Goal: Transaction & Acquisition: Purchase product/service

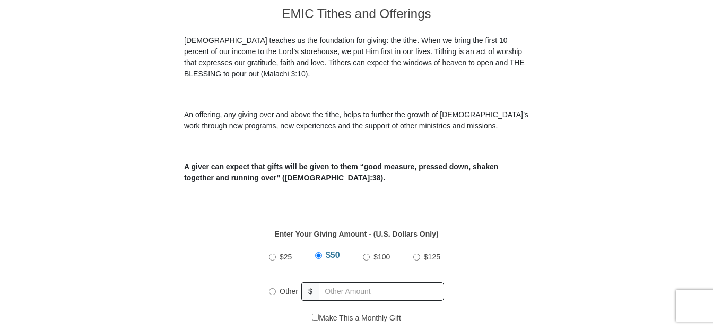
scroll to position [370, 0]
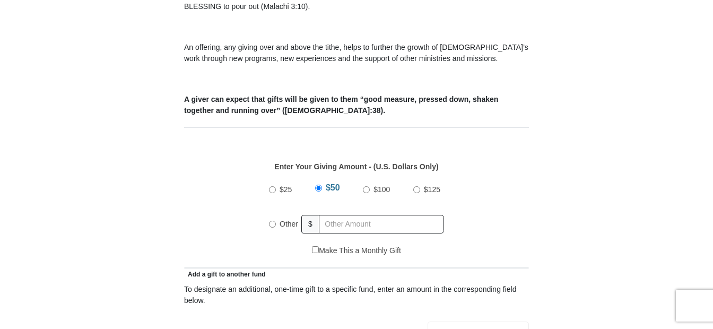
click at [273, 221] on input "Other" at bounding box center [272, 224] width 7 height 7
radio input "true"
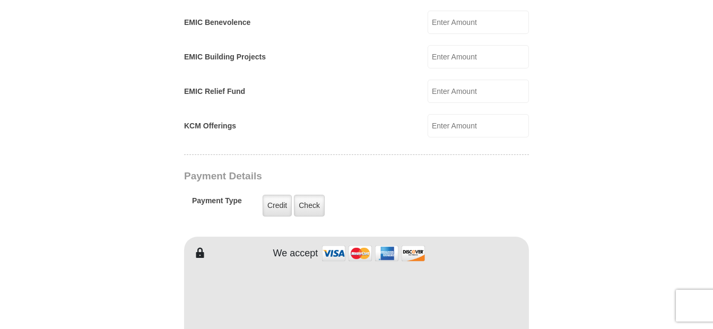
scroll to position [756, 0]
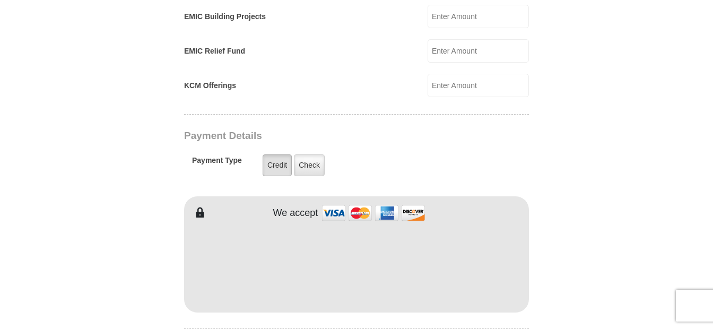
type input "200.00"
click at [282, 158] on label "Credit" at bounding box center [277, 165] width 29 height 22
click at [0, 0] on input "Credit" at bounding box center [0, 0] width 0 height 0
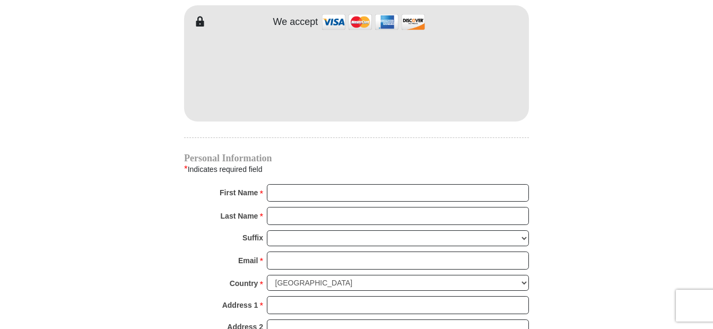
scroll to position [966, 0]
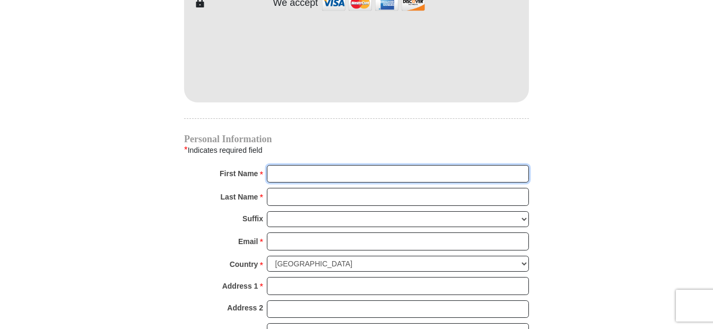
click at [274, 165] on input "First Name *" at bounding box center [398, 174] width 262 height 18
type input "[PERSON_NAME]"
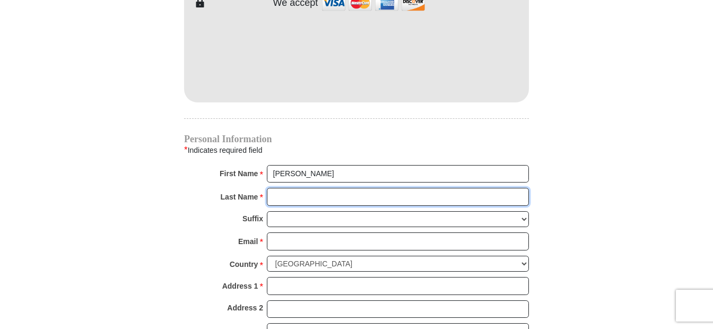
type input "[PERSON_NAME]"
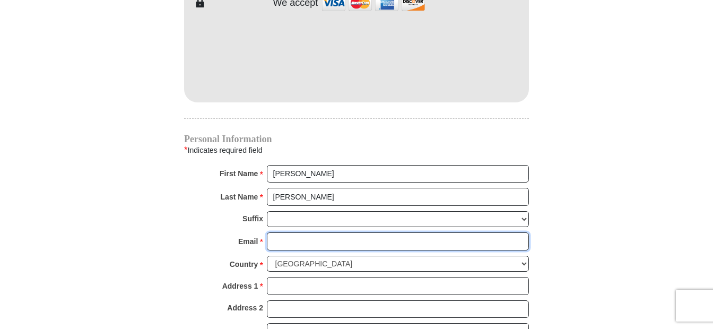
type input "[PERSON_NAME][EMAIL_ADDRESS][DOMAIN_NAME]"
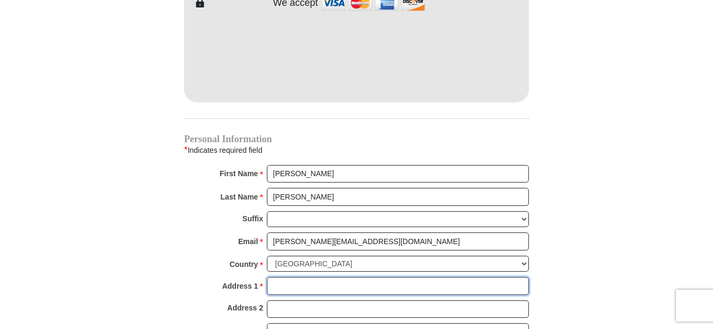
type input "[STREET_ADDRESS][PERSON_NAME]"
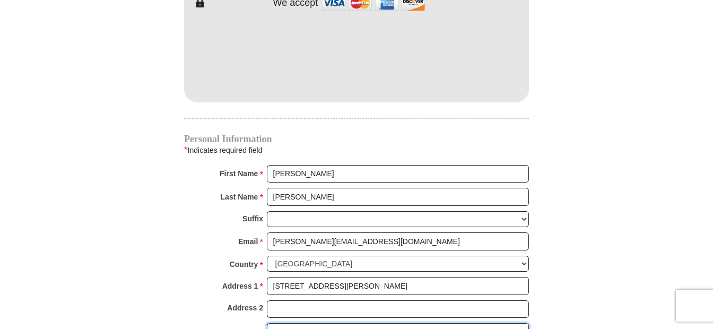
type input "[PERSON_NAME]"
select select "[GEOGRAPHIC_DATA]"
type input "76053"
type input "8177158392"
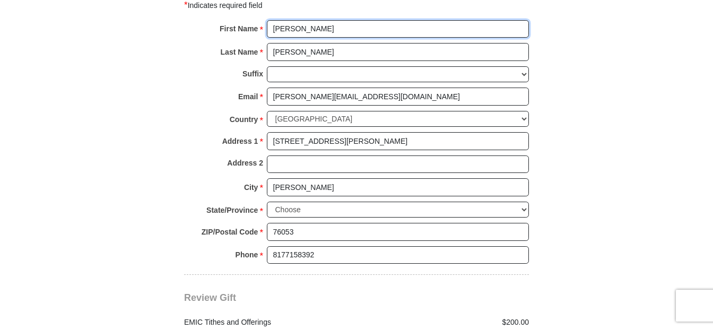
scroll to position [1215, 0]
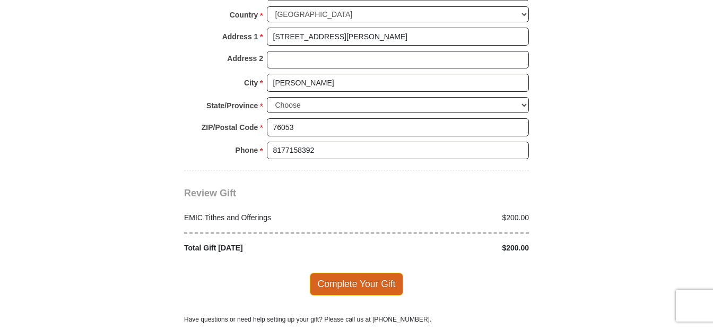
click at [354, 279] on span "Complete Your Gift" at bounding box center [357, 284] width 94 height 22
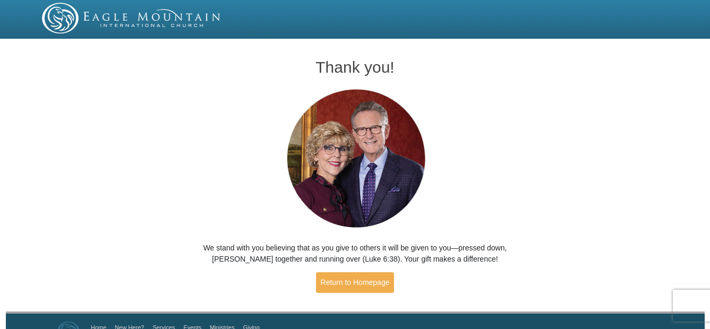
scroll to position [23, 0]
